Goal: Task Accomplishment & Management: Use online tool/utility

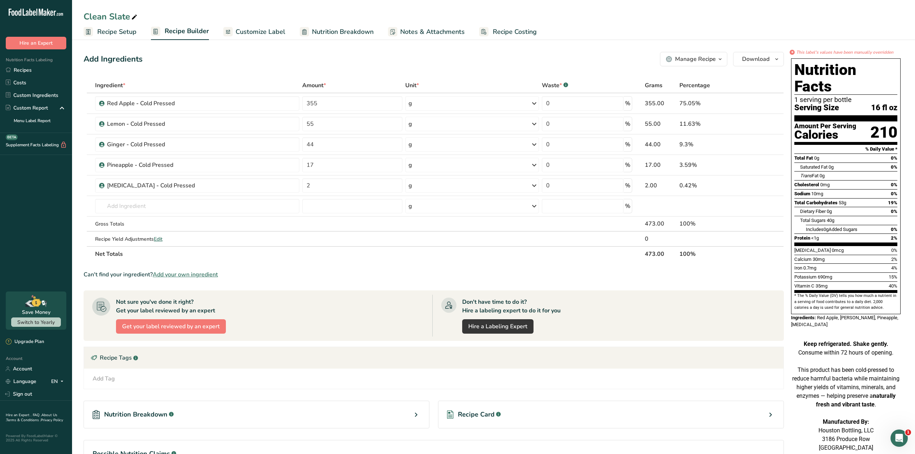
drag, startPoint x: 188, startPoint y: 71, endPoint x: 165, endPoint y: 67, distance: 23.4
click at [188, 71] on div "Add Ingredients Manage Recipe Delete Recipe Duplicate Recipe Scale Recipe Save …" at bounding box center [436, 279] width 705 height 461
click at [18, 71] on link "Recipes" at bounding box center [36, 70] width 72 height 13
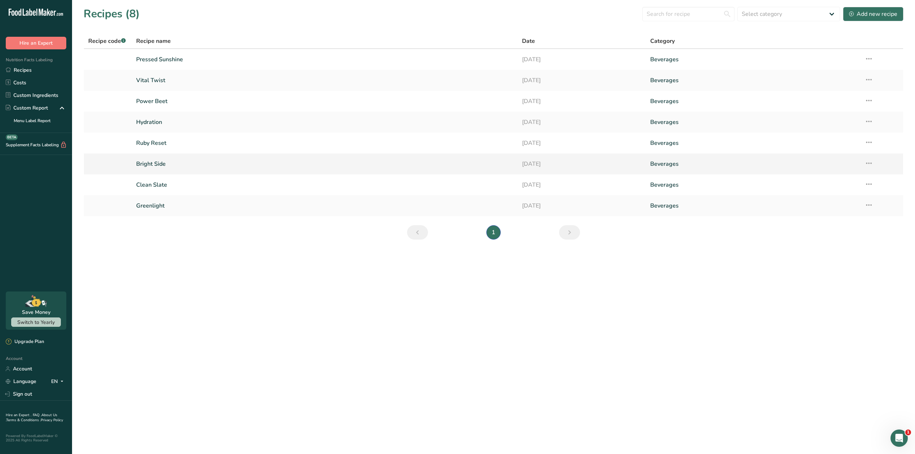
click at [154, 165] on link "Bright Side" at bounding box center [324, 163] width 377 height 15
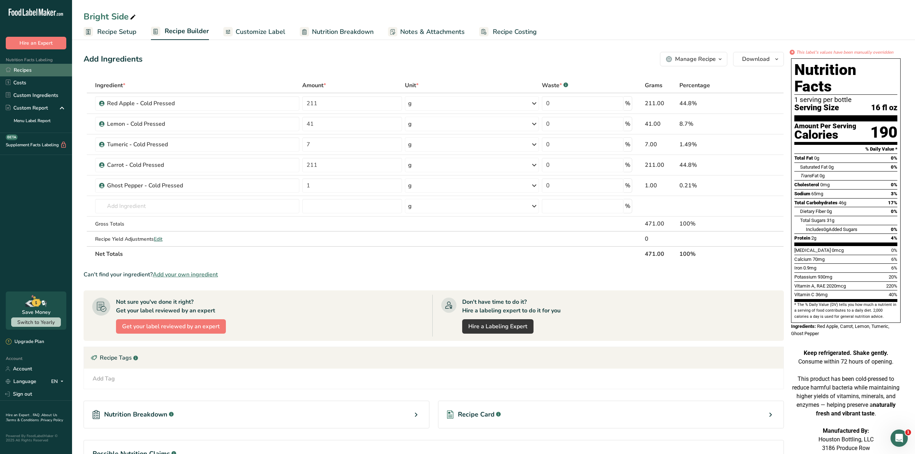
click at [29, 70] on link "Recipes" at bounding box center [36, 70] width 72 height 13
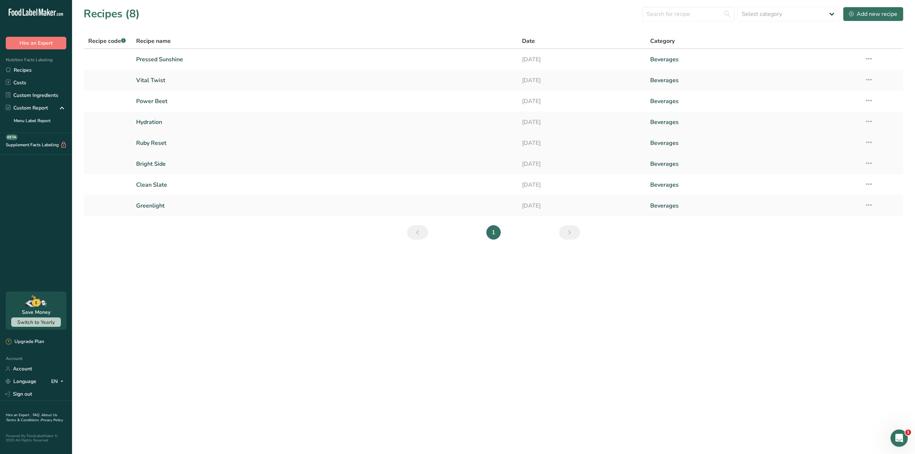
click at [156, 143] on link "Ruby Reset" at bounding box center [324, 142] width 377 height 15
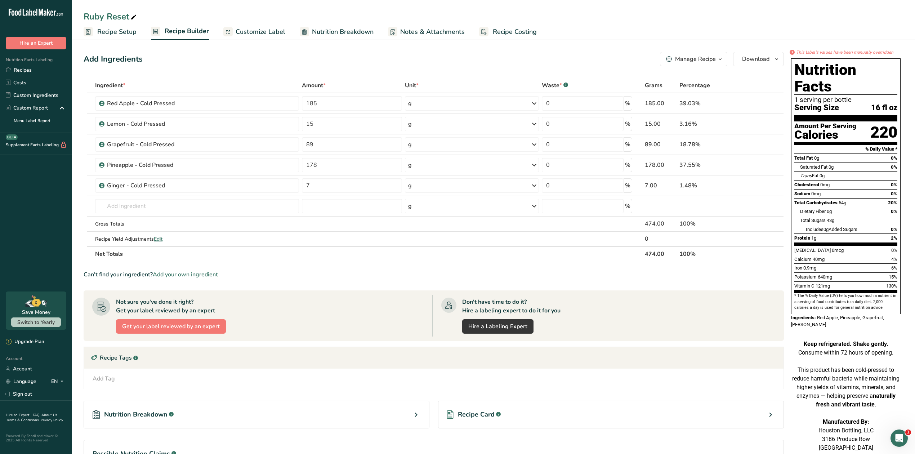
click at [650, 35] on ul "Recipe Setup Recipe Builder Customize Label Nutrition Breakdown Notes & Attachm…" at bounding box center [493, 31] width 843 height 17
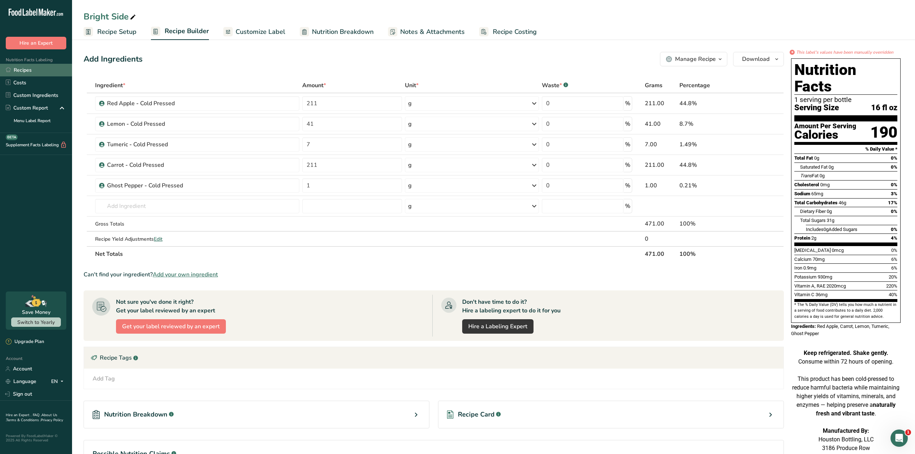
click at [28, 68] on link "Recipes" at bounding box center [36, 70] width 72 height 13
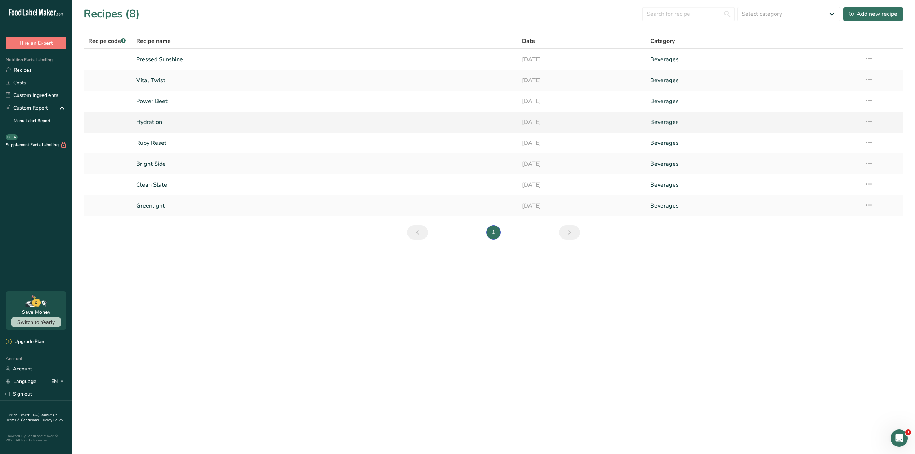
click at [151, 120] on link "Hydration" at bounding box center [324, 122] width 377 height 15
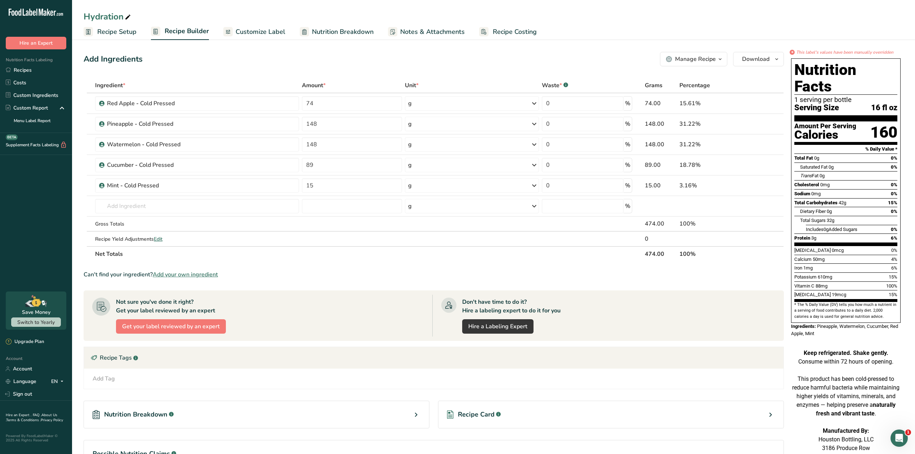
click at [829, 234] on div "Protein 3g 6%" at bounding box center [846, 238] width 103 height 9
click at [319, 144] on input "148" at bounding box center [352, 144] width 100 height 14
click at [384, 282] on section "Ingredient * Amount * Unit * Waste * .a-a{fill:#347362;}.b-a{fill:#fff;} Grams …" at bounding box center [434, 288] width 701 height 421
click at [328, 144] on input "148.1" at bounding box center [352, 144] width 100 height 14
click at [706, 400] on div "Nutrition Breakdown .a-a{fill:#347362;}.b-a{fill:#fff;} Recipe Card .a-a{fill:#…" at bounding box center [434, 414] width 701 height 51
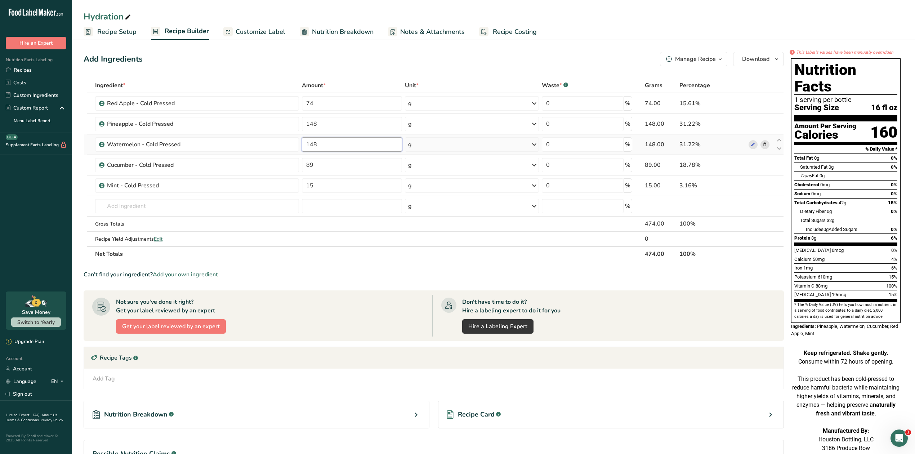
click at [343, 147] on input "148" at bounding box center [352, 144] width 100 height 14
type input "148.1"
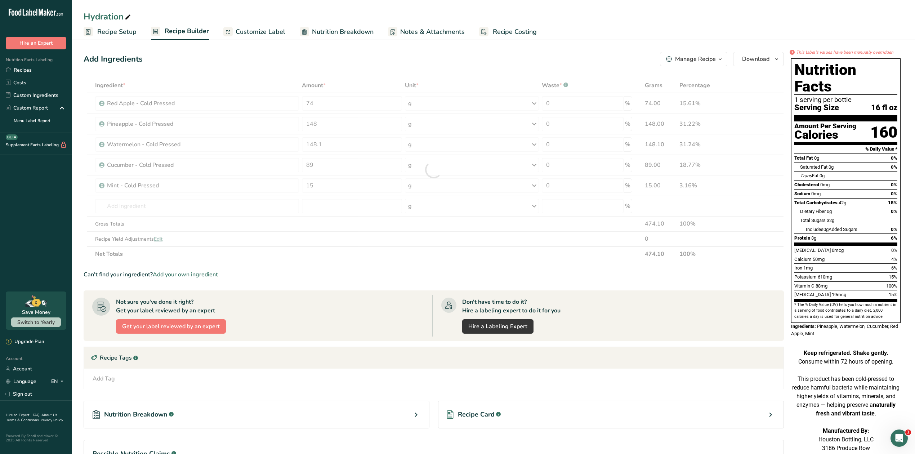
click at [324, 384] on div "Add Tag Standard Tags Custom Tags Source of Antioxidants [MEDICAL_DATA] Effect …" at bounding box center [434, 379] width 700 height 20
click at [854, 145] on section "% Daily Value *" at bounding box center [846, 149] width 103 height 9
click at [772, 59] on button "Download" at bounding box center [758, 59] width 51 height 14
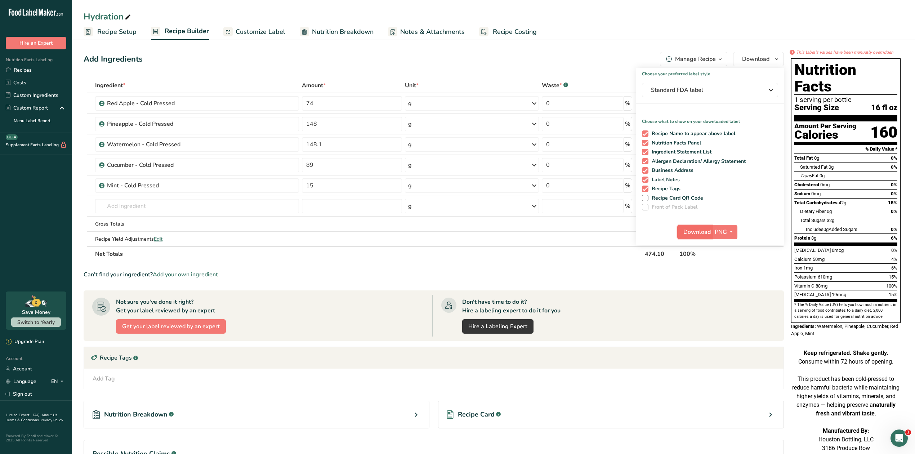
click at [701, 233] on span "Download" at bounding box center [697, 232] width 27 height 9
click at [27, 71] on link "Recipes" at bounding box center [36, 70] width 72 height 13
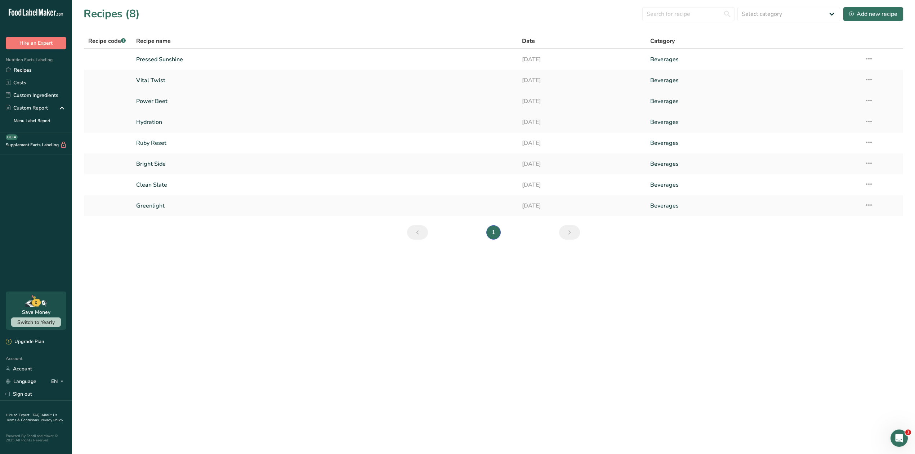
click at [153, 101] on link "Power Beet" at bounding box center [324, 101] width 377 height 15
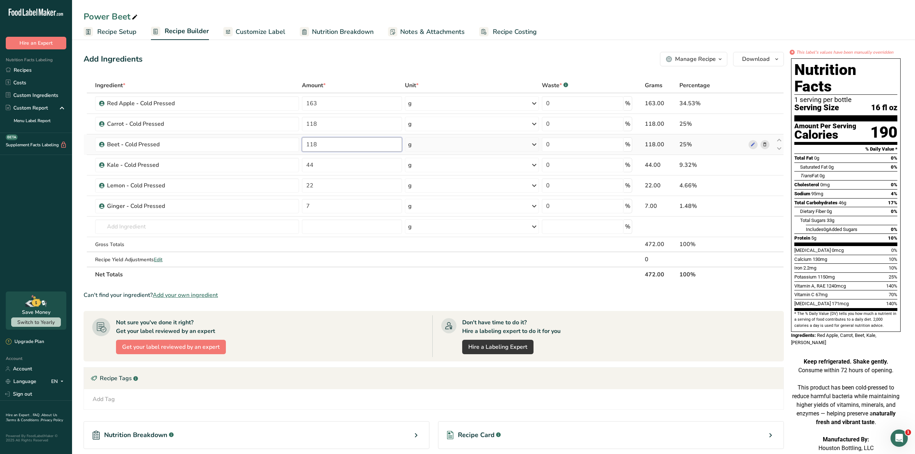
click at [335, 147] on input "118" at bounding box center [352, 144] width 100 height 14
type input "118.1"
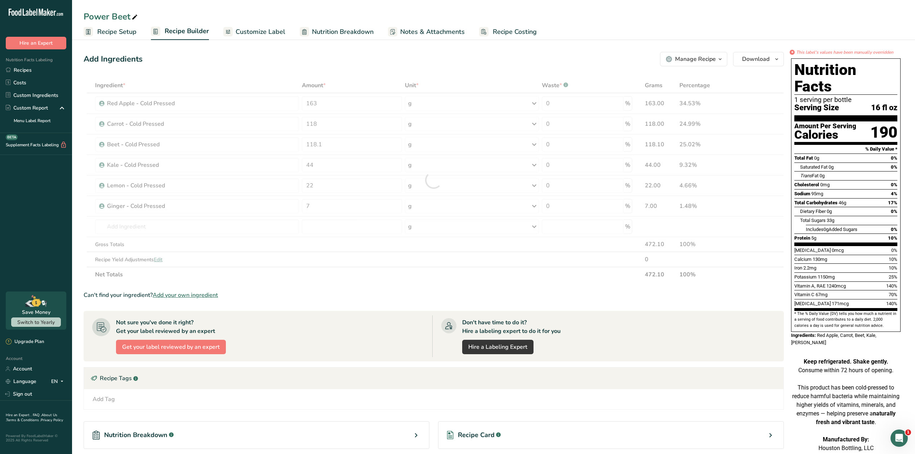
click at [401, 339] on div "Not sure you've done it right? Get your label reviewed by an expert Get your la…" at bounding box center [262, 336] width 340 height 42
click at [749, 55] on span "Download" at bounding box center [755, 59] width 27 height 9
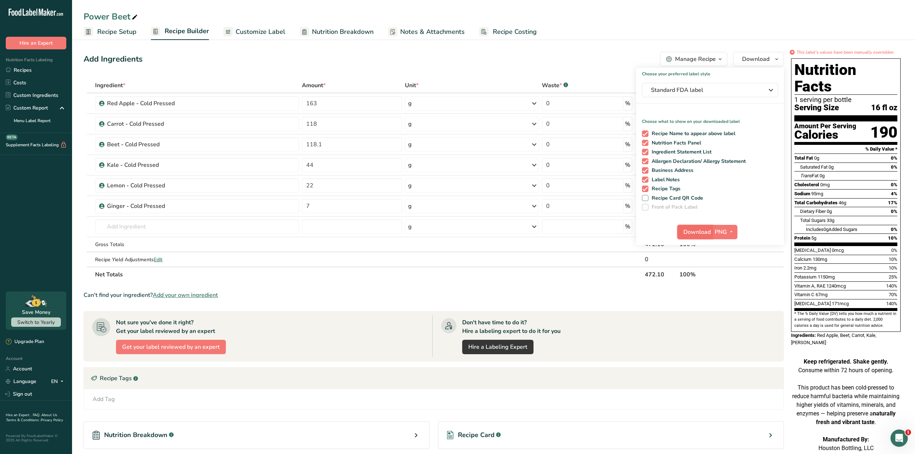
click at [698, 226] on button "Download" at bounding box center [694, 232] width 35 height 14
drag, startPoint x: 33, startPoint y: 69, endPoint x: 102, endPoint y: 91, distance: 72.5
click at [33, 69] on link "Recipes" at bounding box center [36, 70] width 72 height 13
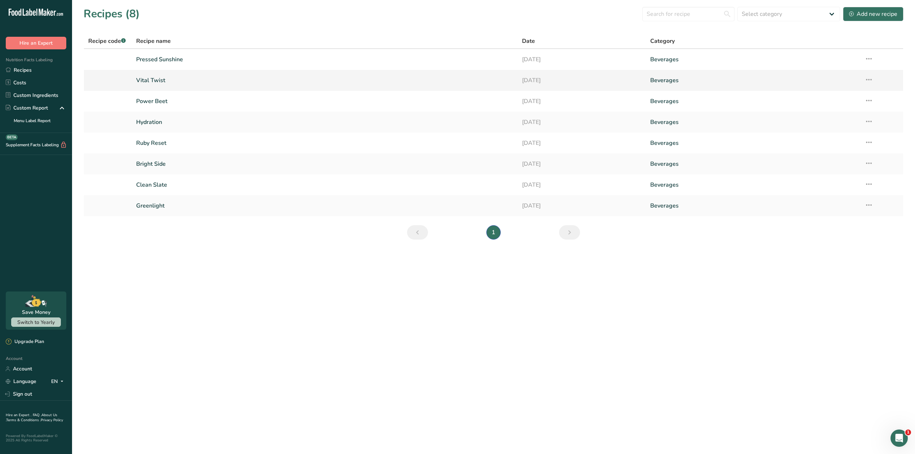
click at [152, 78] on link "Vital Twist" at bounding box center [324, 80] width 377 height 15
